Goal: Information Seeking & Learning: Learn about a topic

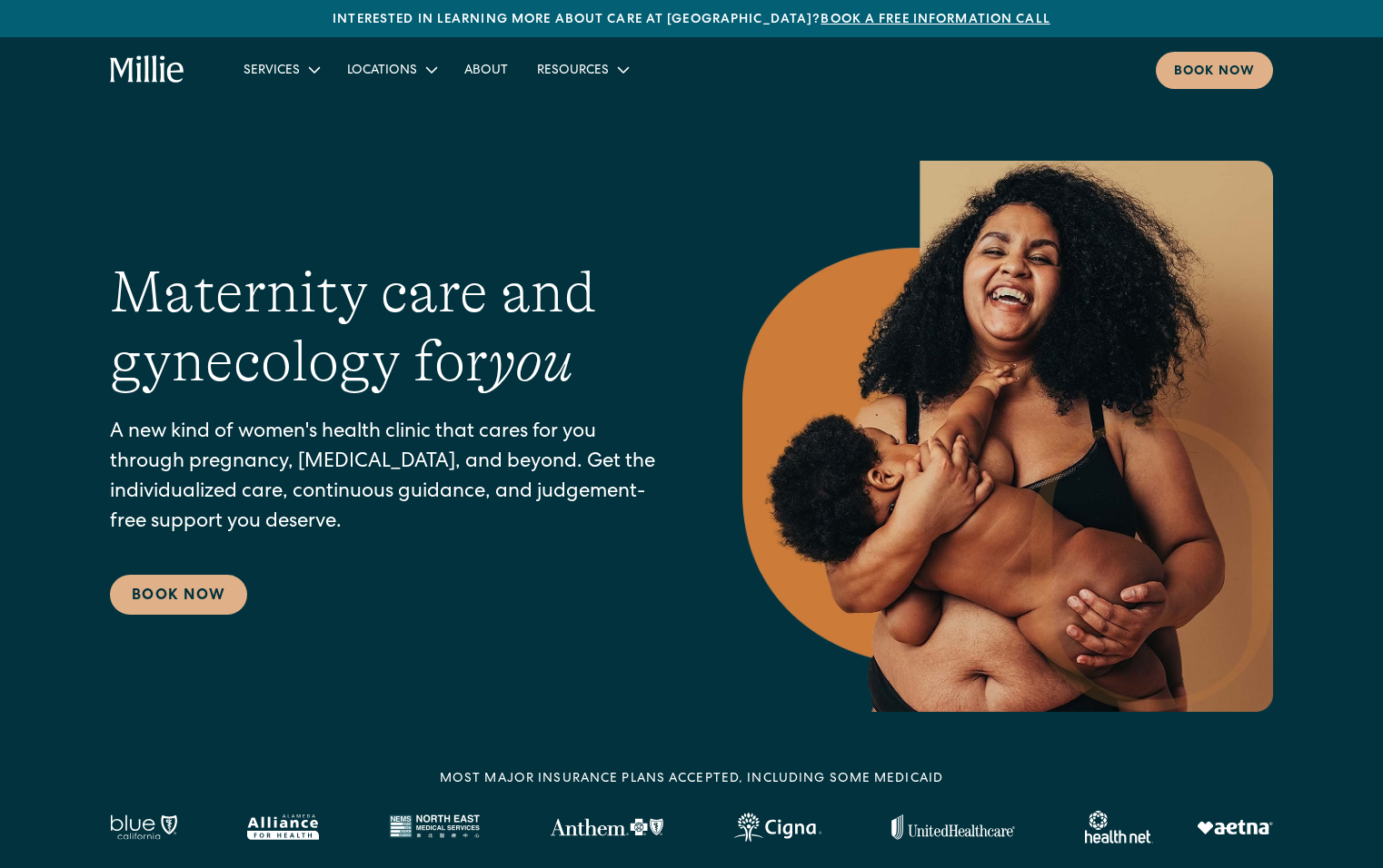
click at [319, 476] on p "A new kind of women's health clinic that cares for you through pregnancy, [MEDI…" at bounding box center [390, 478] width 560 height 120
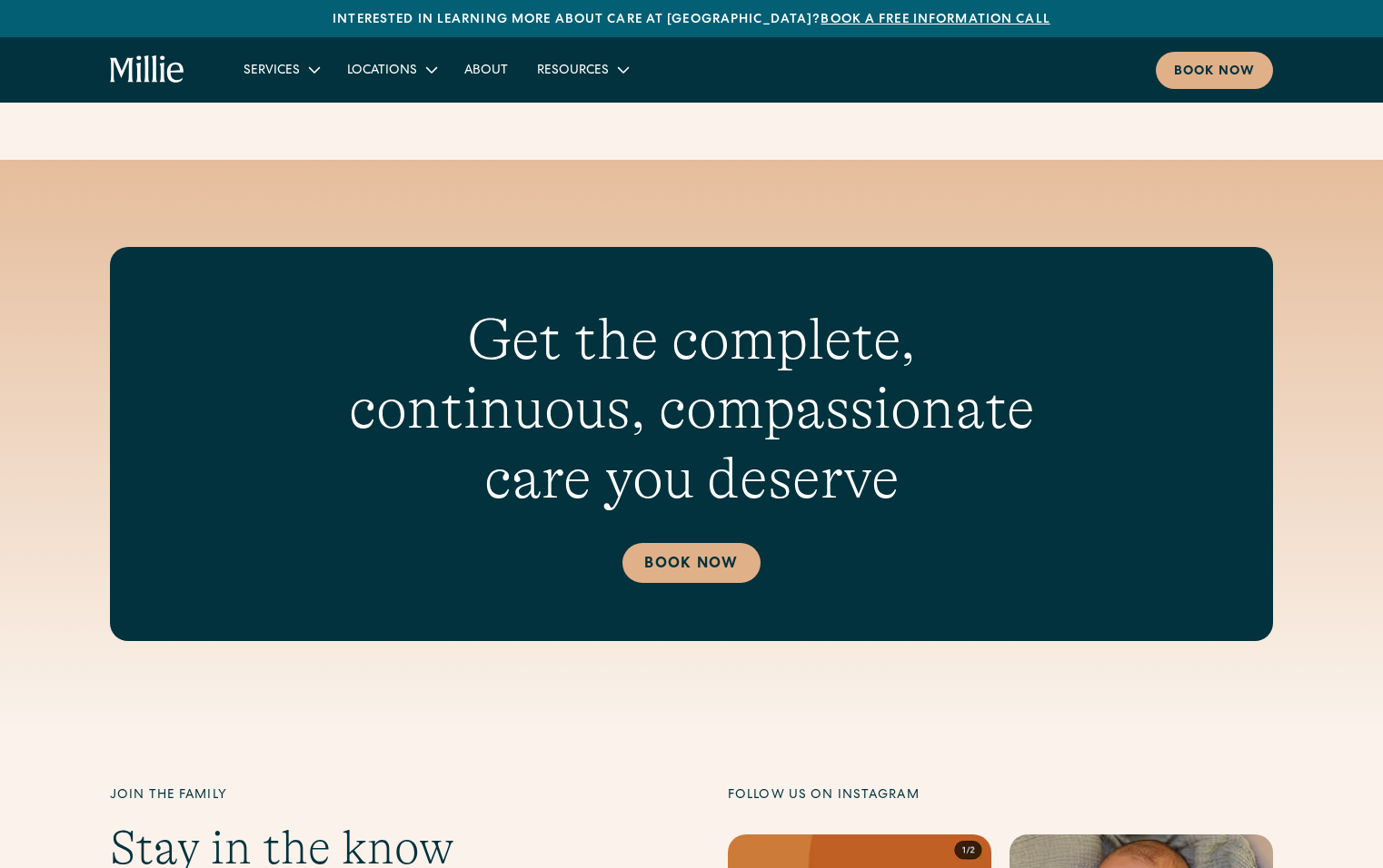
scroll to position [7967, 0]
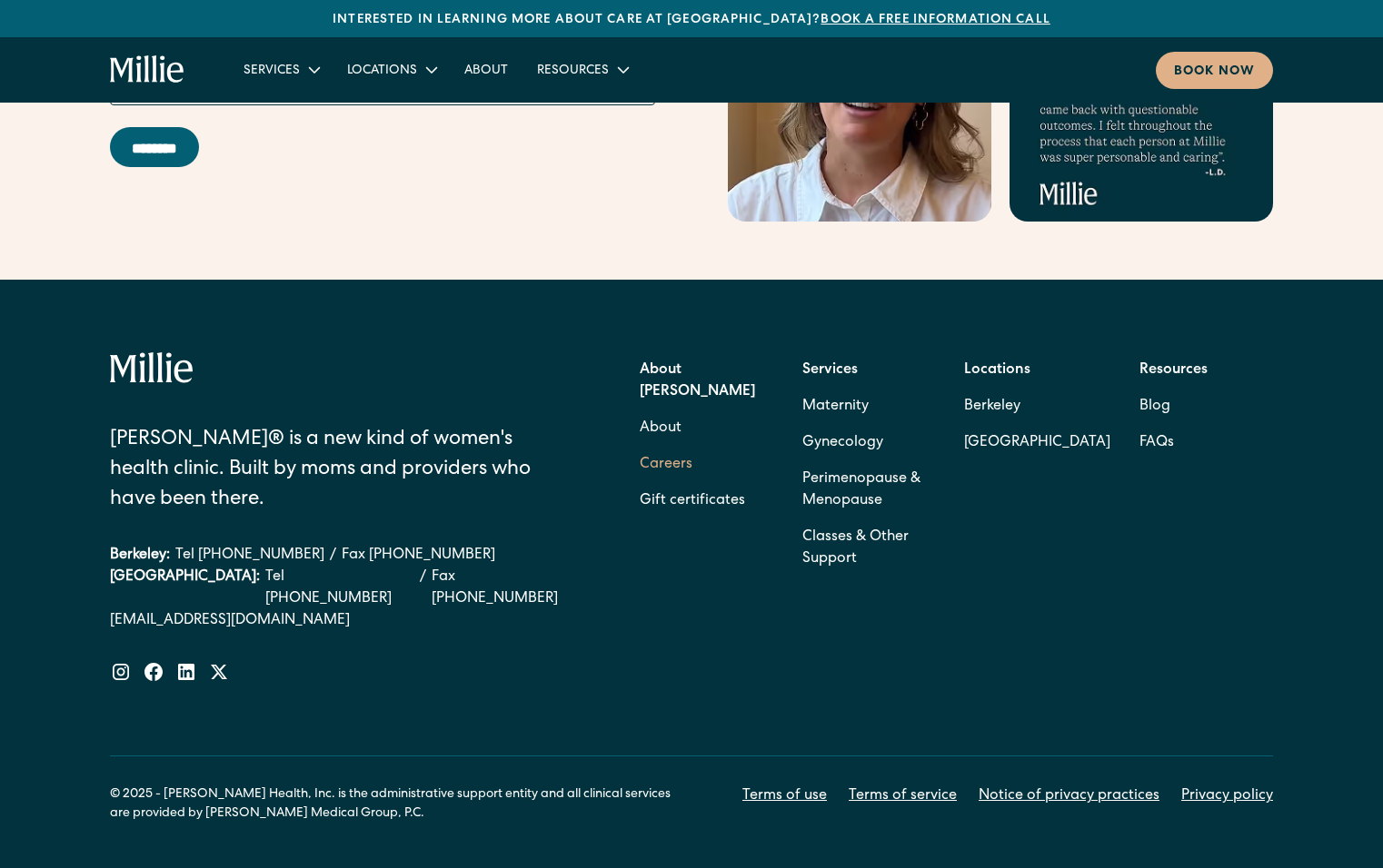
click at [684, 447] on link "Careers" at bounding box center [665, 464] width 53 height 36
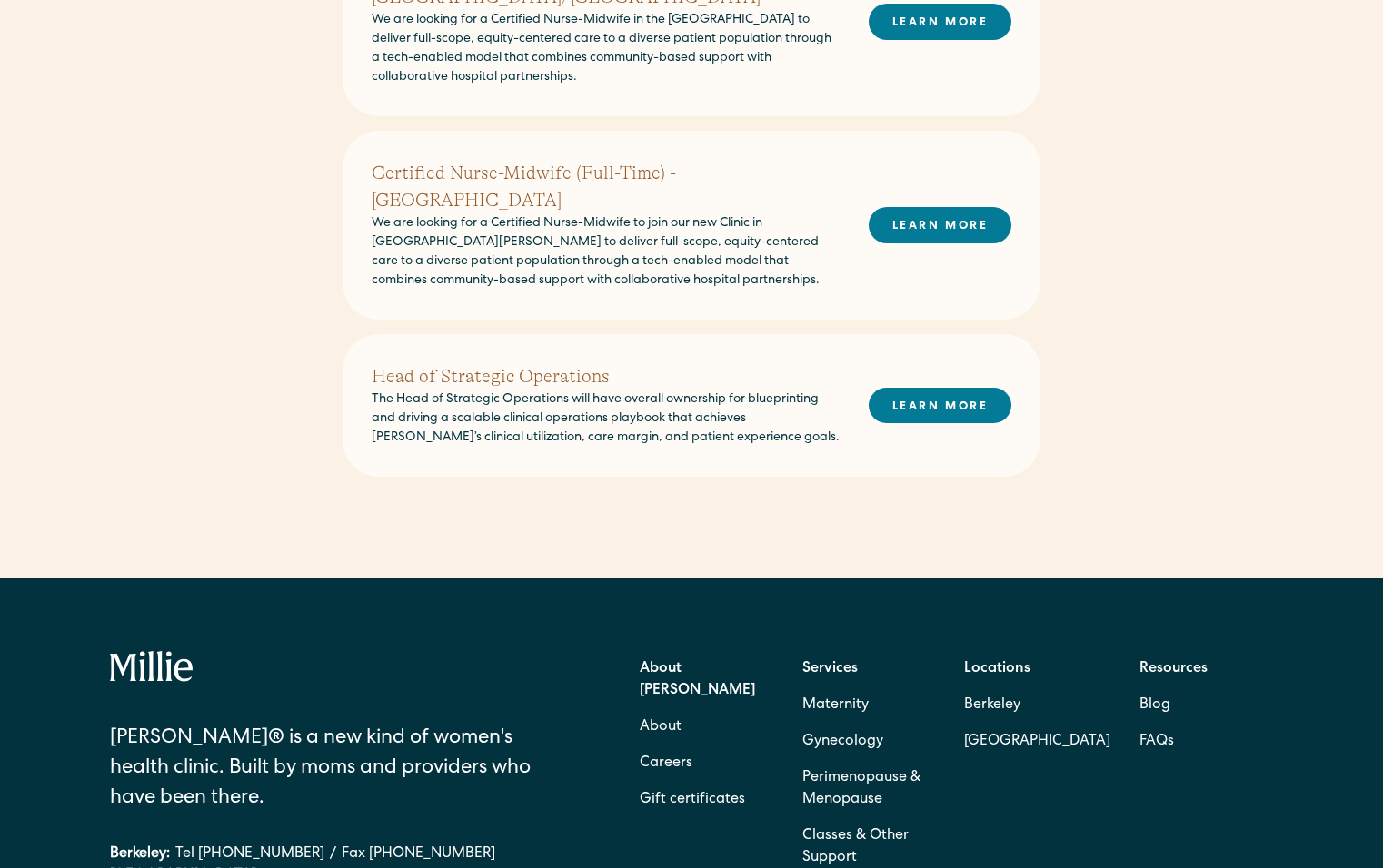
scroll to position [873, 0]
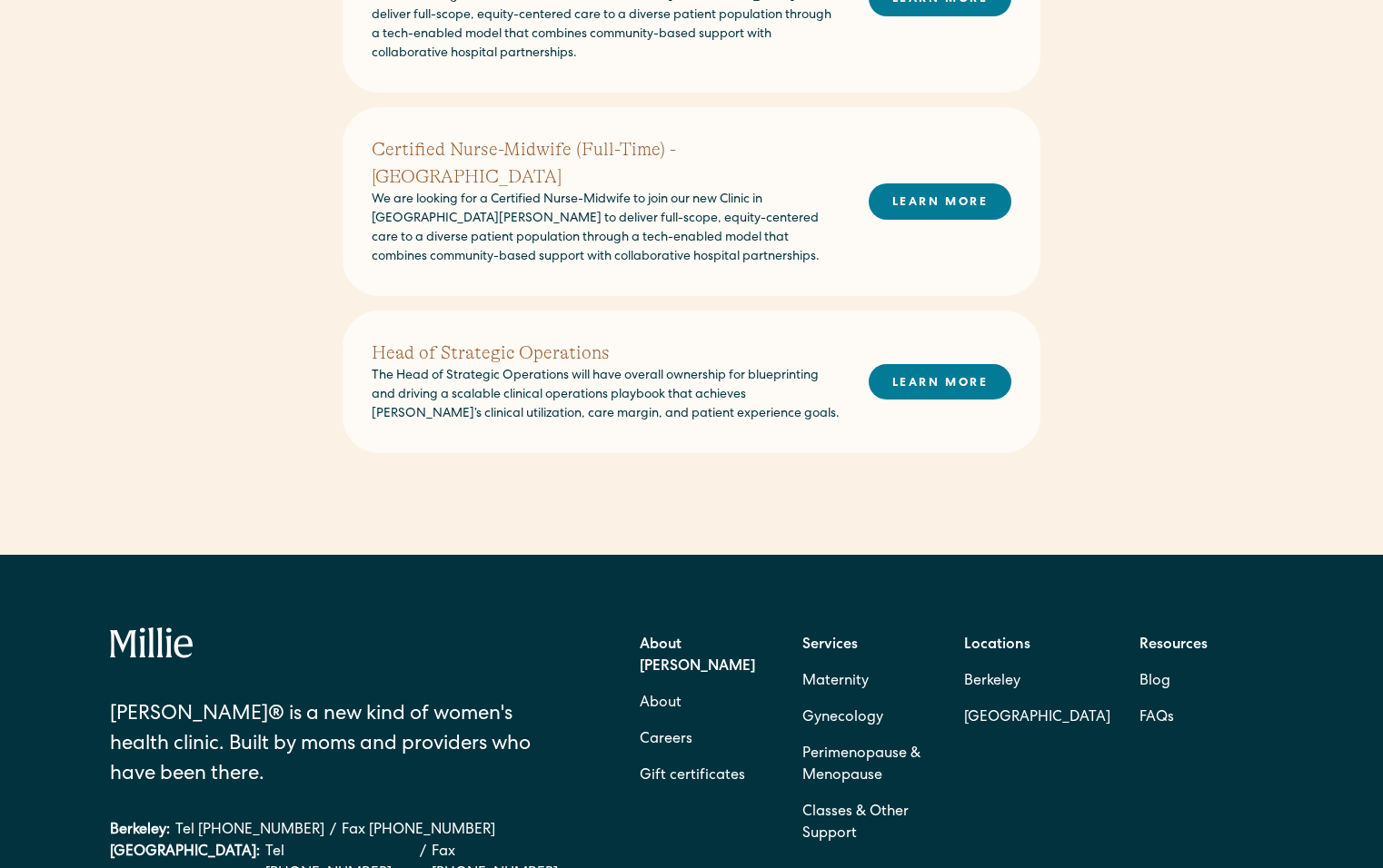
click at [583, 340] on h2 "Head of Strategic Operations" at bounding box center [605, 354] width 467 height 28
click at [916, 364] on link "LEARN MORE" at bounding box center [940, 381] width 142 height 35
